Goal: Navigation & Orientation: Go to known website

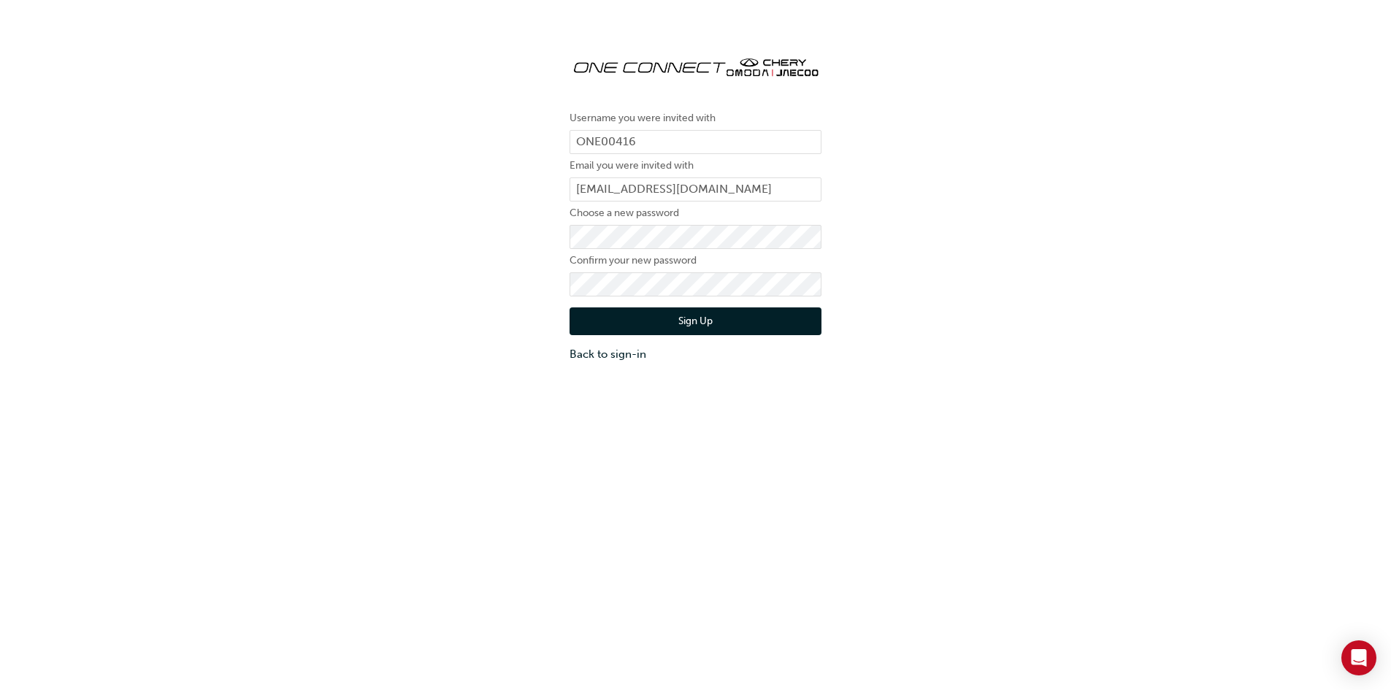
click at [699, 321] on button "Sign Up" at bounding box center [696, 321] width 252 height 28
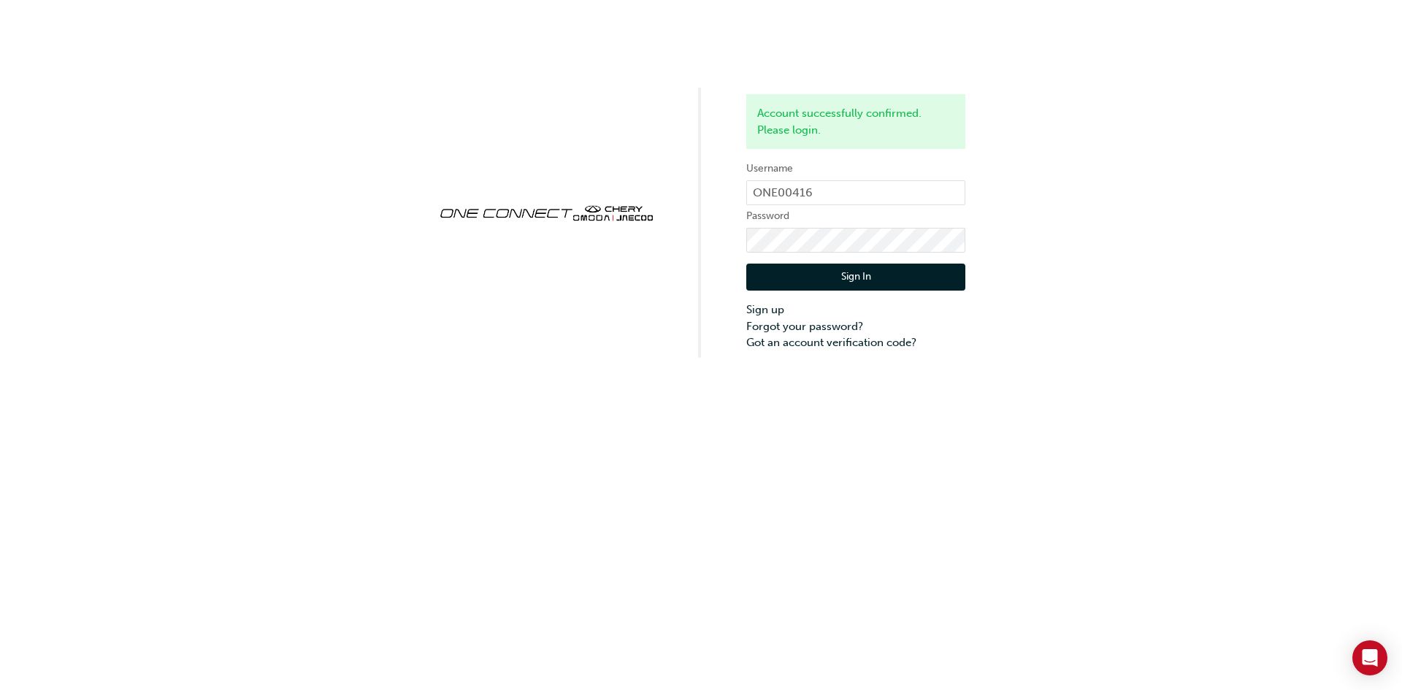
click at [855, 274] on button "Sign In" at bounding box center [855, 278] width 219 height 28
